Goal: Check status: Check status

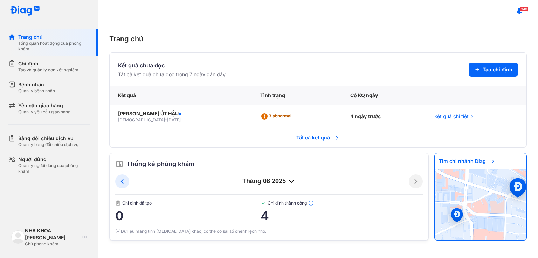
click at [308, 38] on div "Trang chủ" at bounding box center [317, 39] width 417 height 11
click at [329, 140] on span "Tất cả kết quả" at bounding box center [318, 137] width 52 height 15
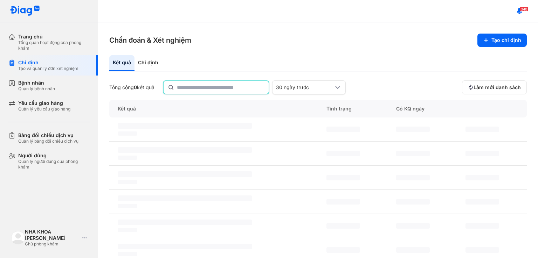
click at [232, 90] on input "text" at bounding box center [221, 87] width 88 height 13
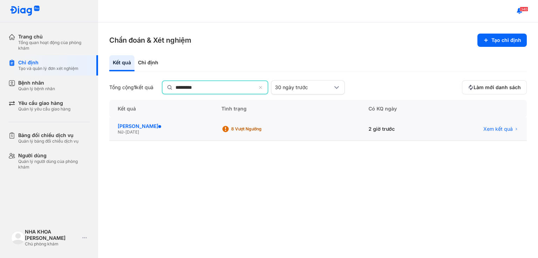
type input "*********"
click at [198, 126] on div "NGUYỄN NGỌC QUỲNH ANH" at bounding box center [161, 127] width 87 height 6
click at [168, 128] on div "NGUYỄN NGỌC QUỲNH ANH" at bounding box center [159, 126] width 83 height 6
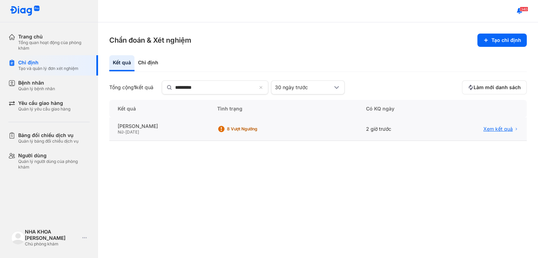
click at [506, 128] on span "Xem kết quả" at bounding box center [497, 129] width 29 height 6
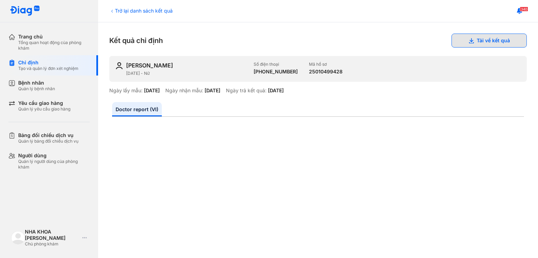
click at [459, 36] on button "Tải về kết quả" at bounding box center [488, 41] width 75 height 14
